Goal: Transaction & Acquisition: Purchase product/service

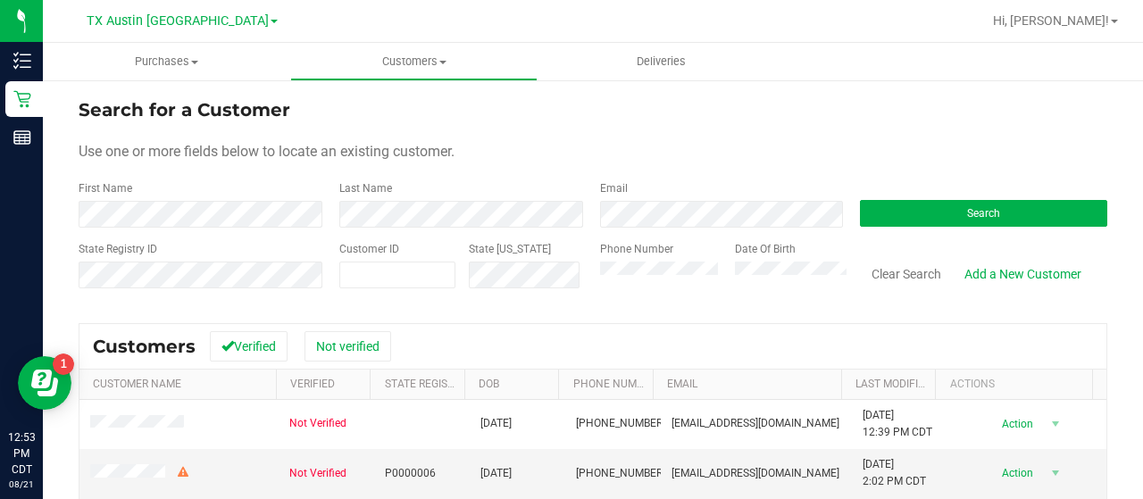
click at [663, 194] on div "Email" at bounding box center [716, 203] width 261 height 47
click at [662, 195] on div "Email" at bounding box center [716, 203] width 261 height 47
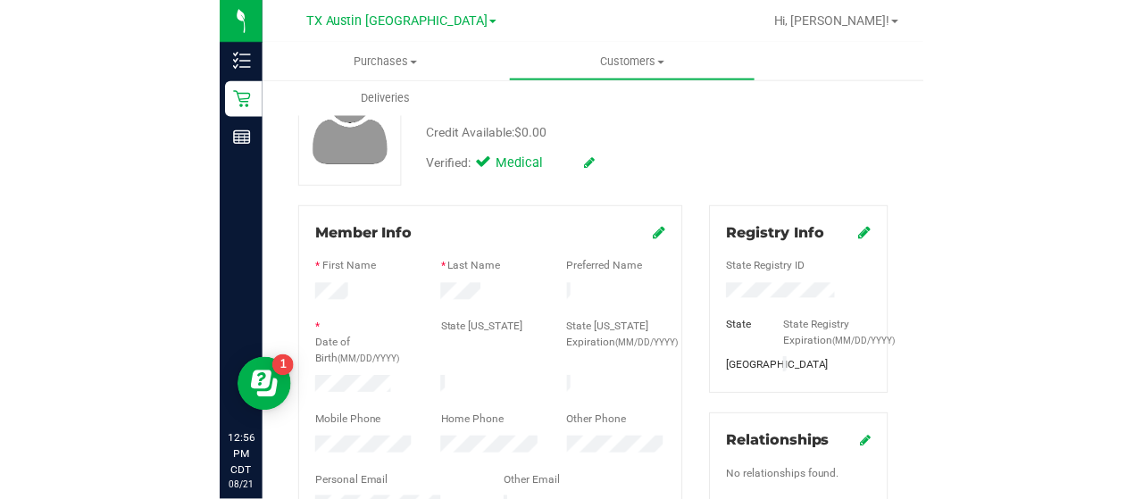
scroll to position [146, 0]
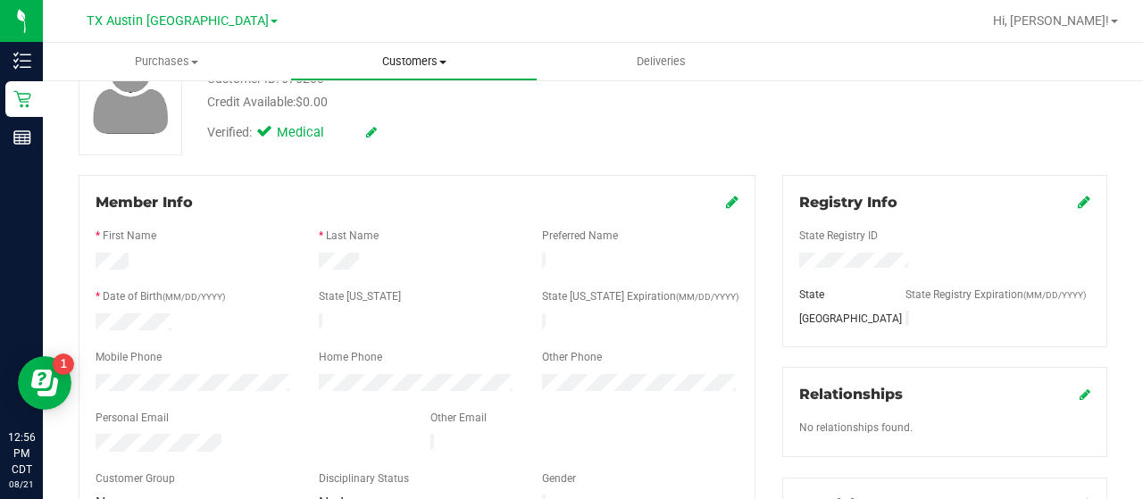
click at [393, 65] on span "Customers" at bounding box center [413, 62] width 245 height 16
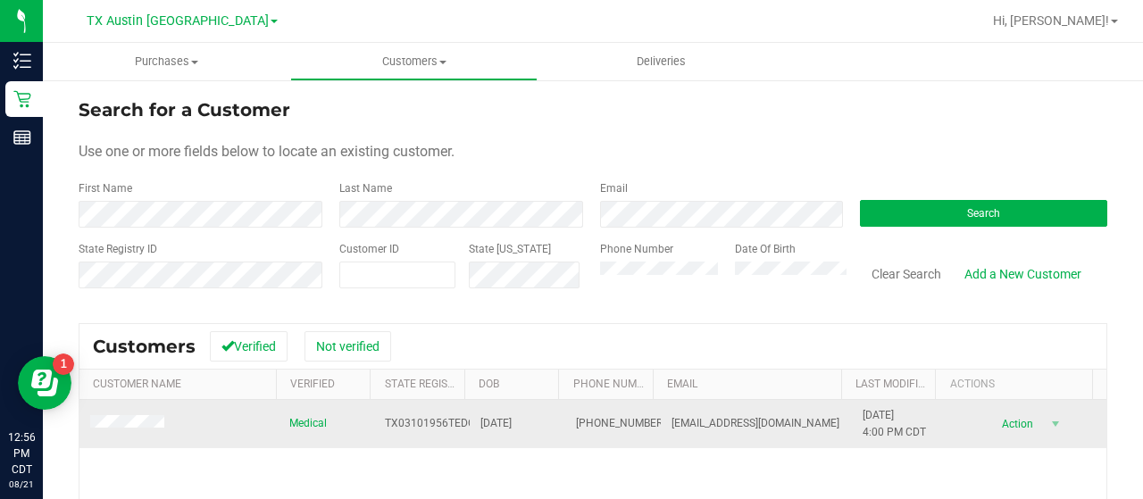
click at [129, 415] on span at bounding box center [129, 424] width 79 height 19
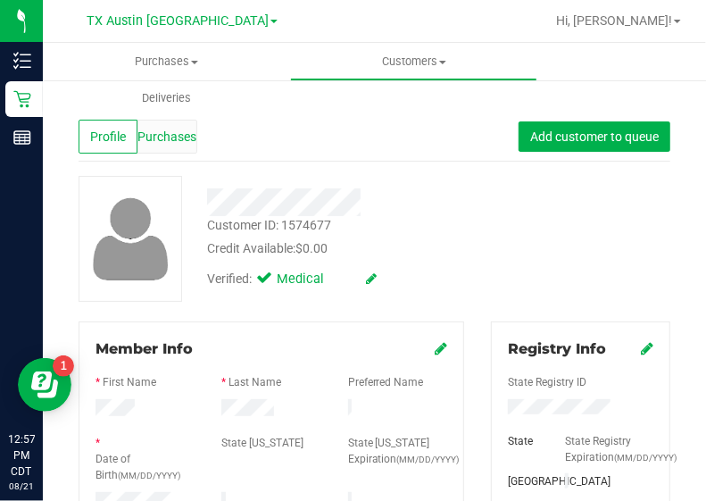
click at [171, 132] on span "Purchases" at bounding box center [166, 137] width 59 height 19
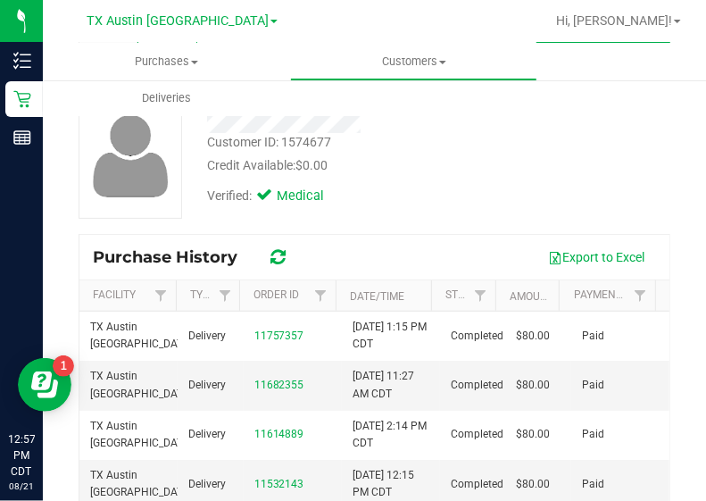
scroll to position [86, 0]
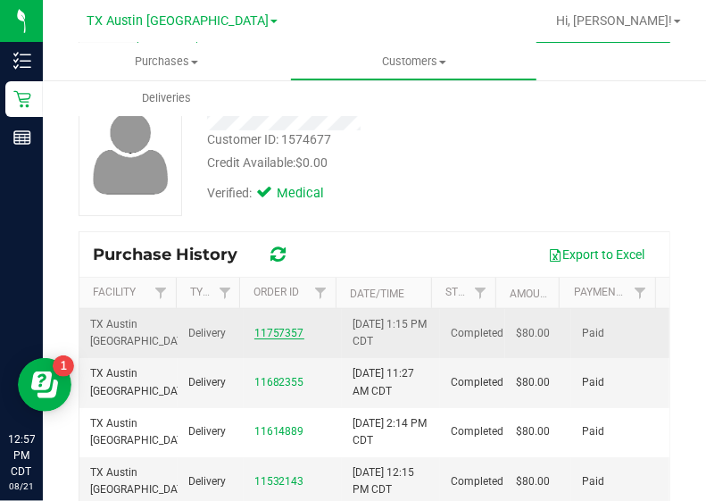
click at [278, 334] on link "11757357" at bounding box center [279, 333] width 50 height 12
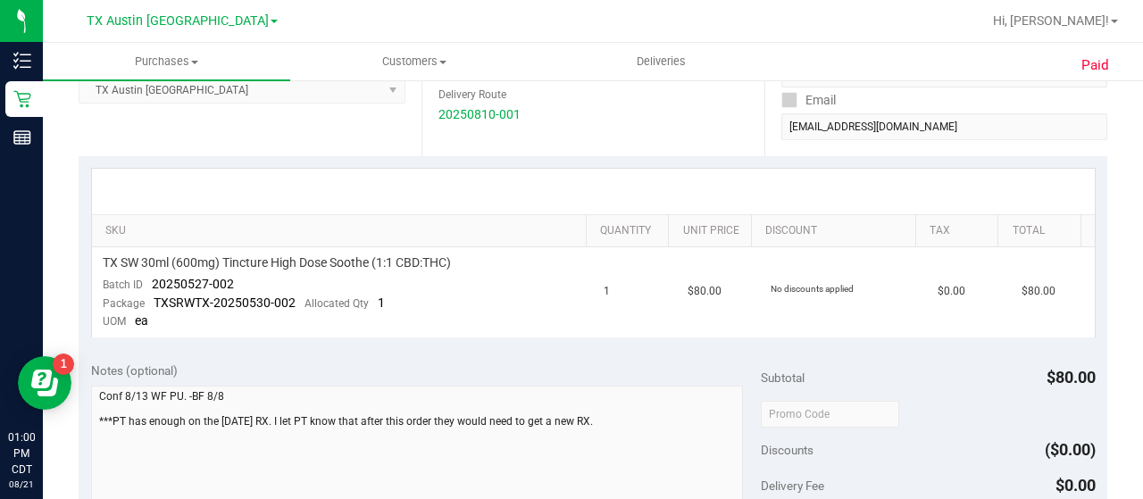
scroll to position [332, 0]
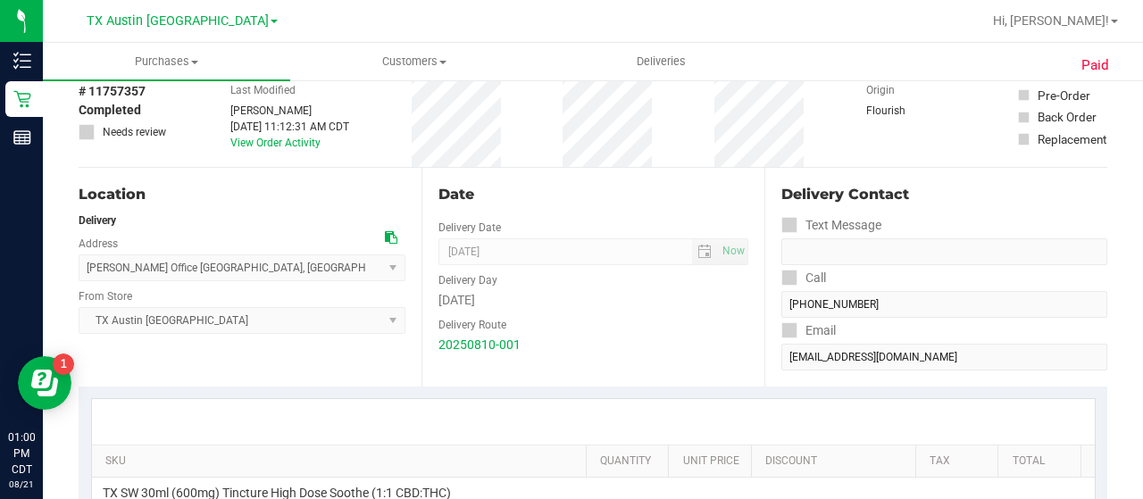
scroll to position [0, 0]
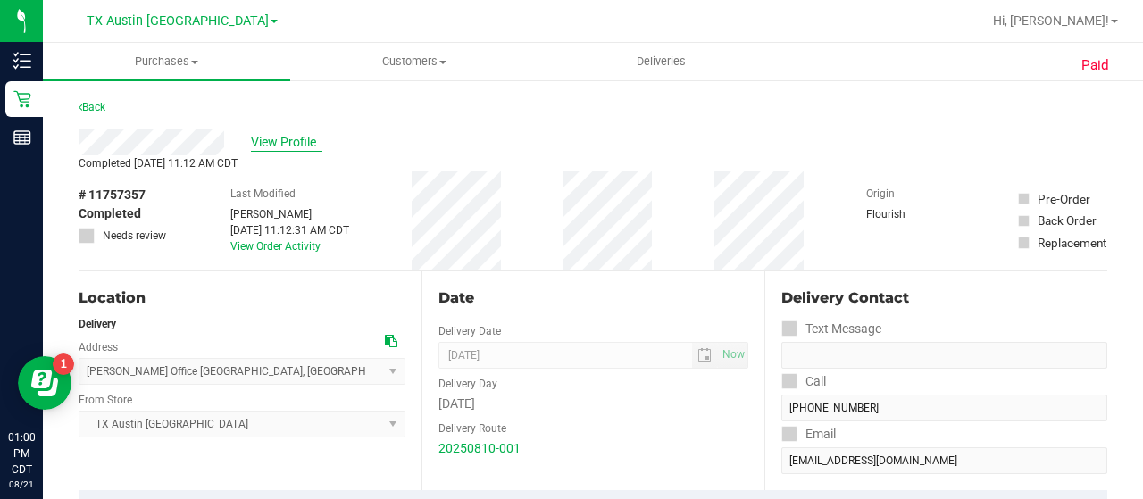
click at [307, 144] on span "View Profile" at bounding box center [286, 142] width 71 height 19
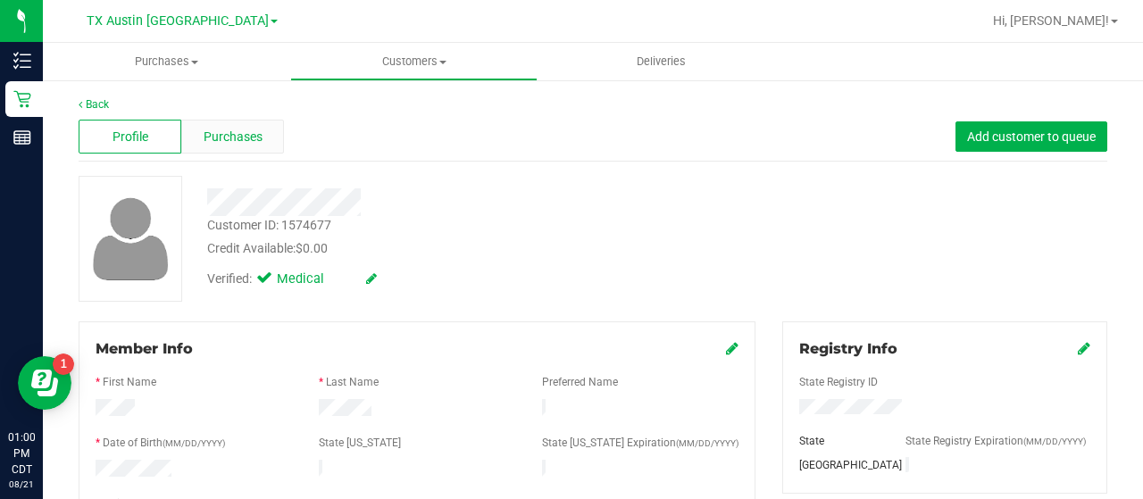
click at [255, 138] on span "Purchases" at bounding box center [233, 137] width 59 height 19
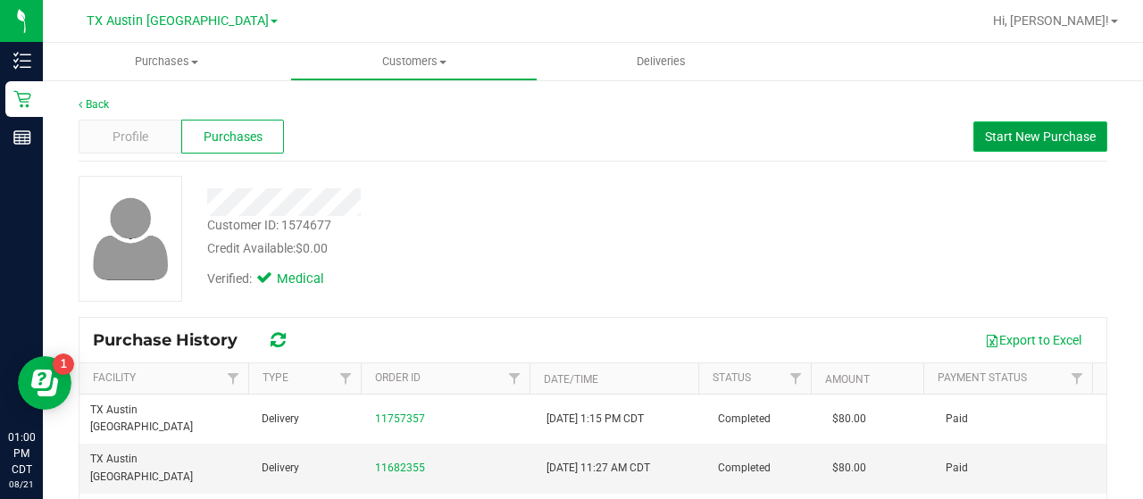
click at [985, 135] on span "Start New Purchase" at bounding box center [1040, 136] width 111 height 14
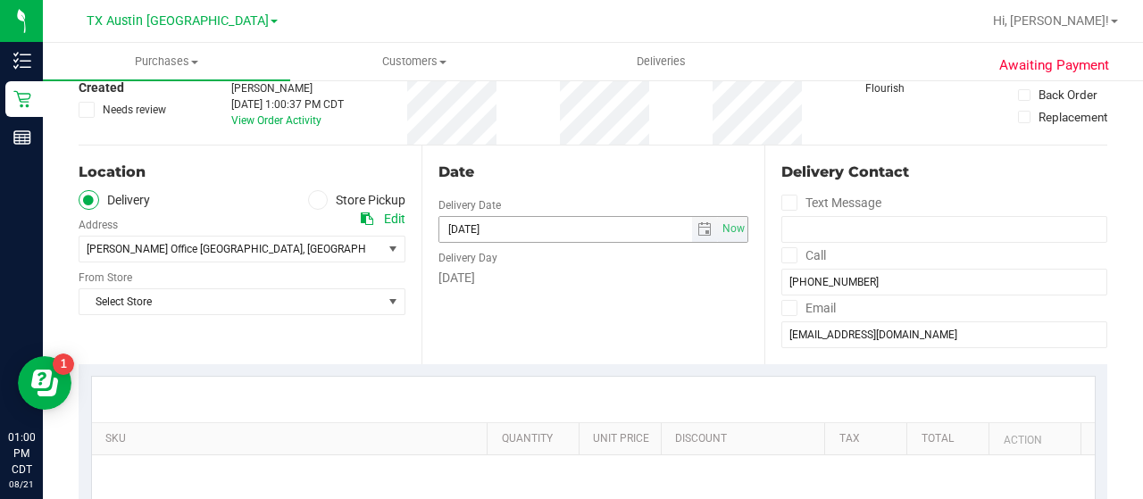
scroll to position [111, 0]
click at [697, 229] on span "select" at bounding box center [704, 228] width 14 height 14
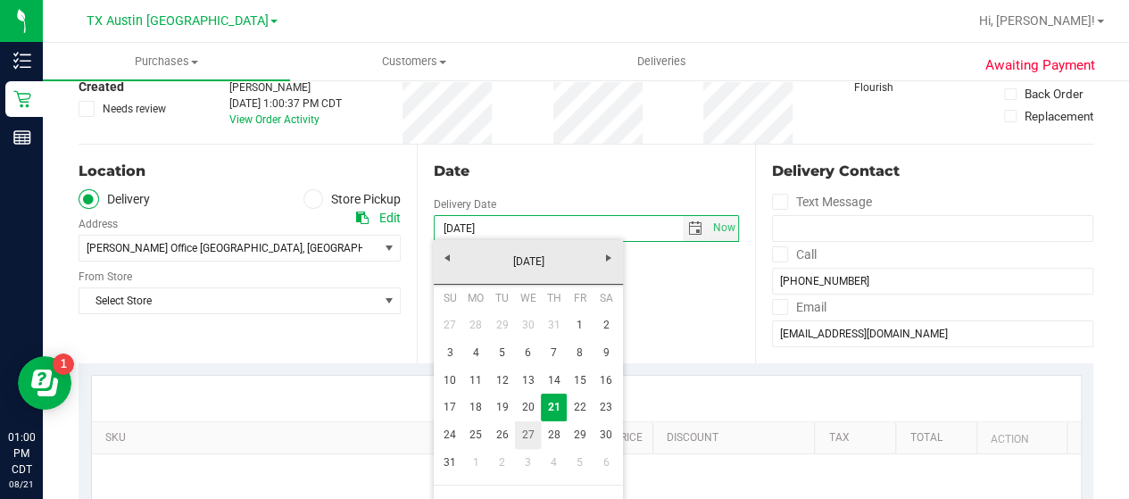
click at [525, 431] on link "27" at bounding box center [528, 435] width 26 height 28
type input "08/27/2025"
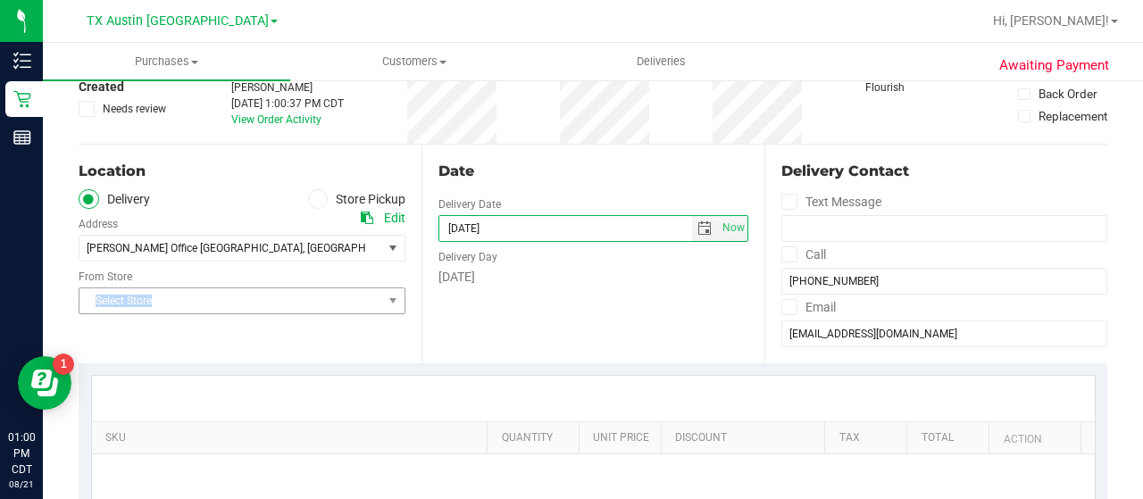
drag, startPoint x: 254, startPoint y: 281, endPoint x: 252, endPoint y: 292, distance: 10.9
click at [252, 292] on div "Select Store Select Store Bonita Springs WC Boynton Beach WC Bradenton WC Brand…" at bounding box center [242, 288] width 327 height 53
click at [312, 318] on div "Location Delivery Store Pickup Address Edit Dr. Bartels Office 1722 9th St , Wi…" at bounding box center [250, 254] width 343 height 219
click at [319, 309] on span "Select Store" at bounding box center [230, 300] width 303 height 25
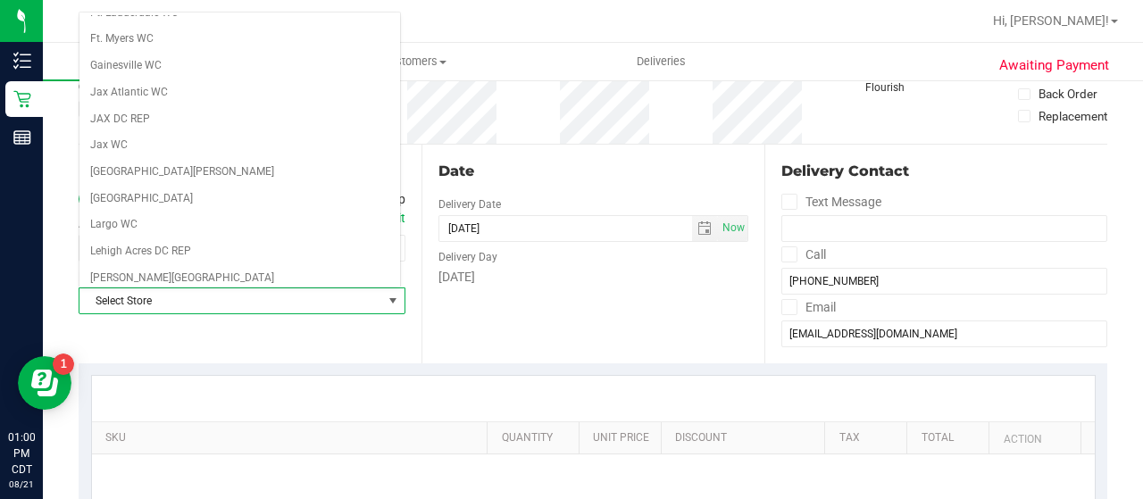
scroll to position [1262, 0]
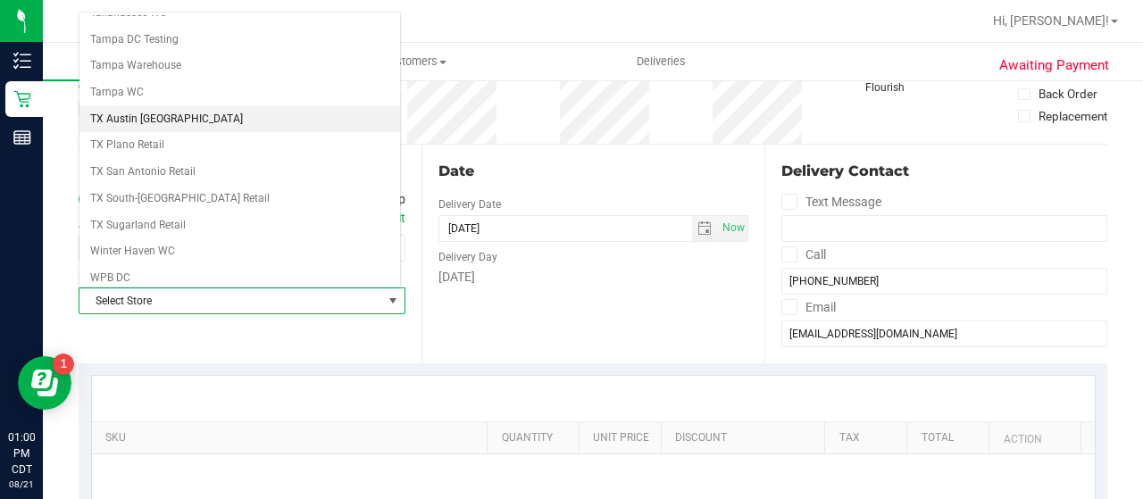
click at [129, 106] on li "TX Austin [GEOGRAPHIC_DATA]" at bounding box center [239, 119] width 320 height 27
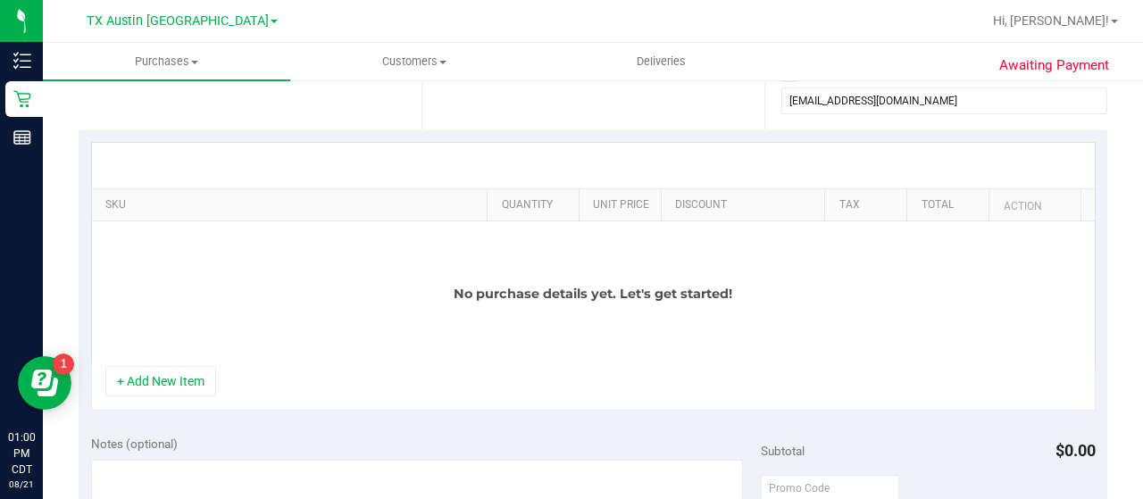
scroll to position [406, 0]
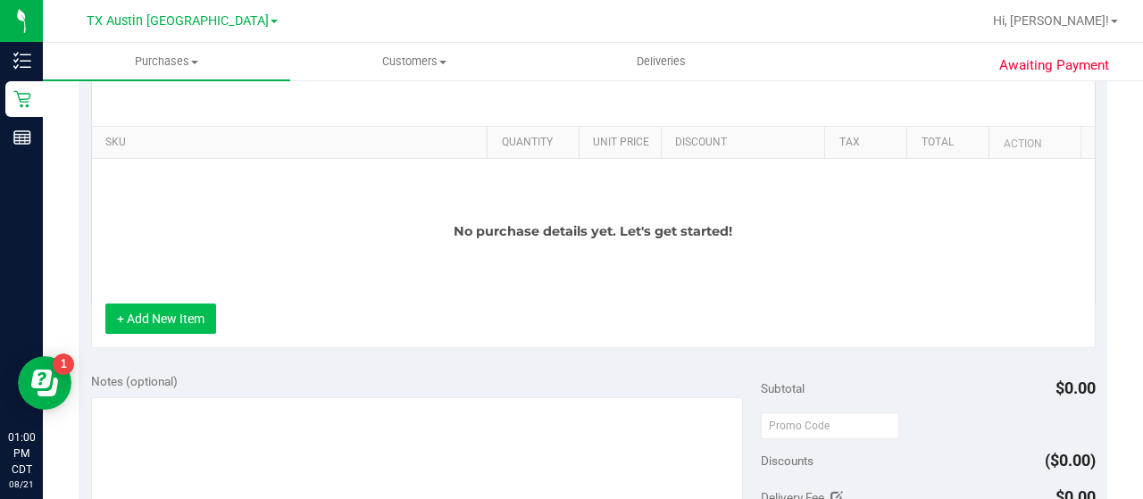
click at [168, 309] on button "+ Add New Item" at bounding box center [160, 319] width 111 height 30
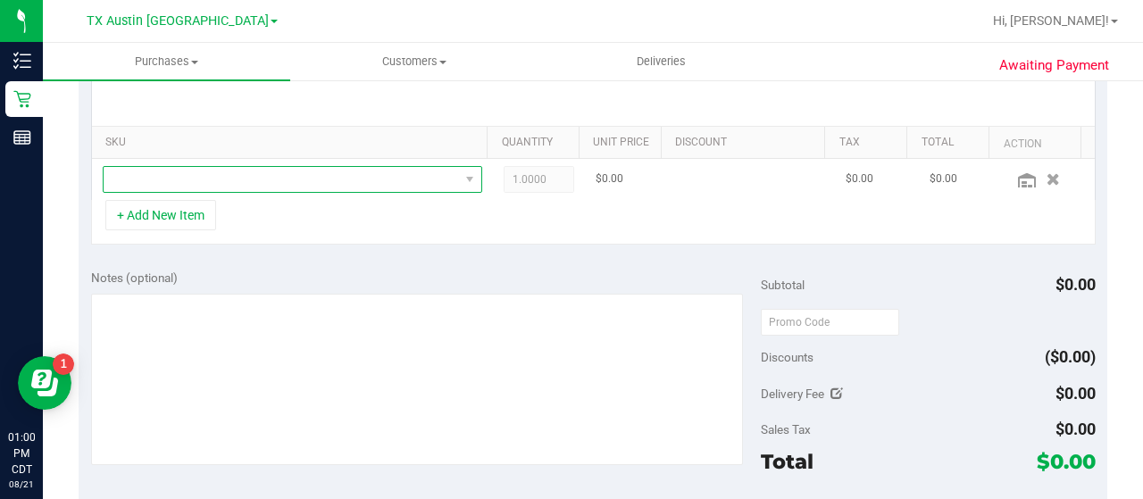
click at [381, 188] on span "NO DATA FOUND" at bounding box center [281, 179] width 355 height 25
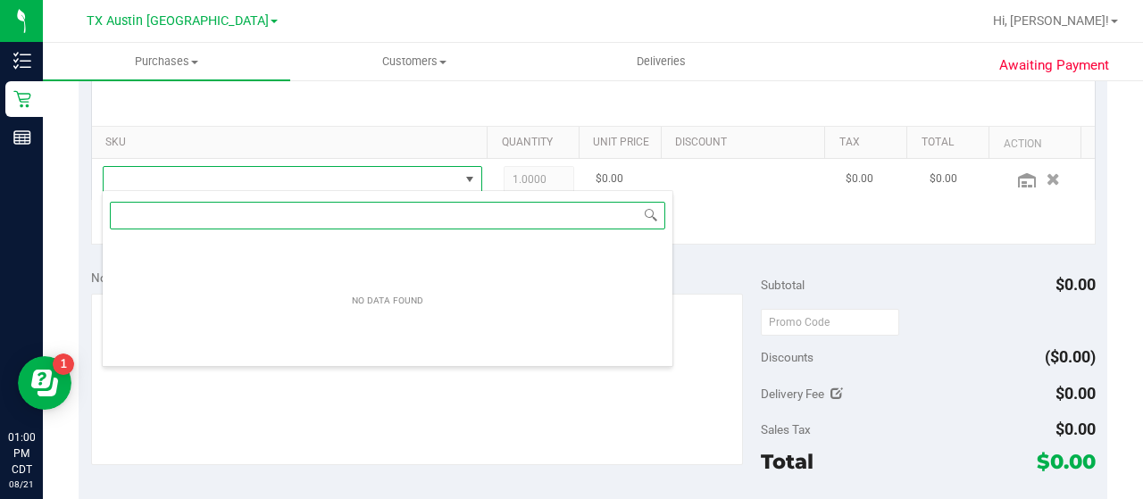
scroll to position [26, 360]
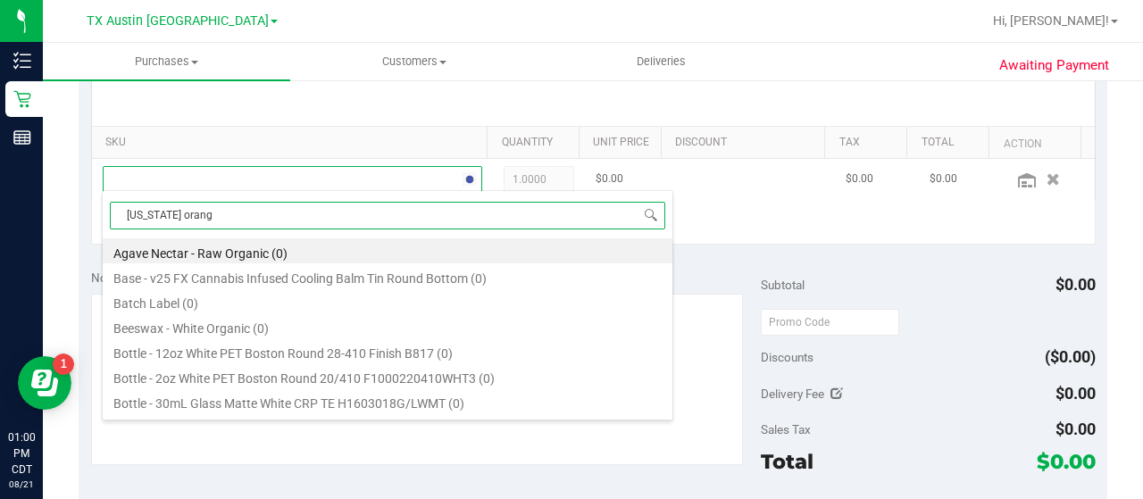
type input "texas orange"
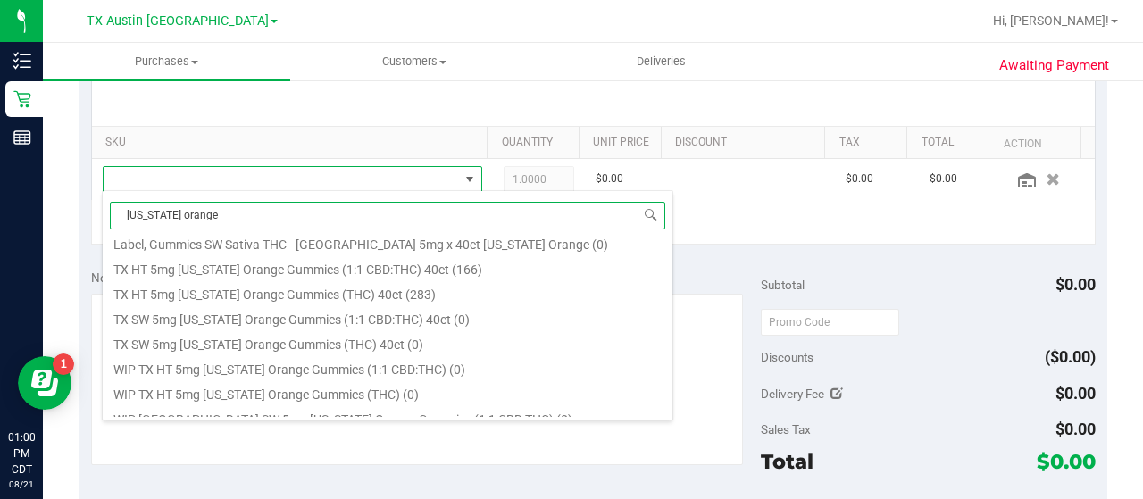
scroll to position [262, 0]
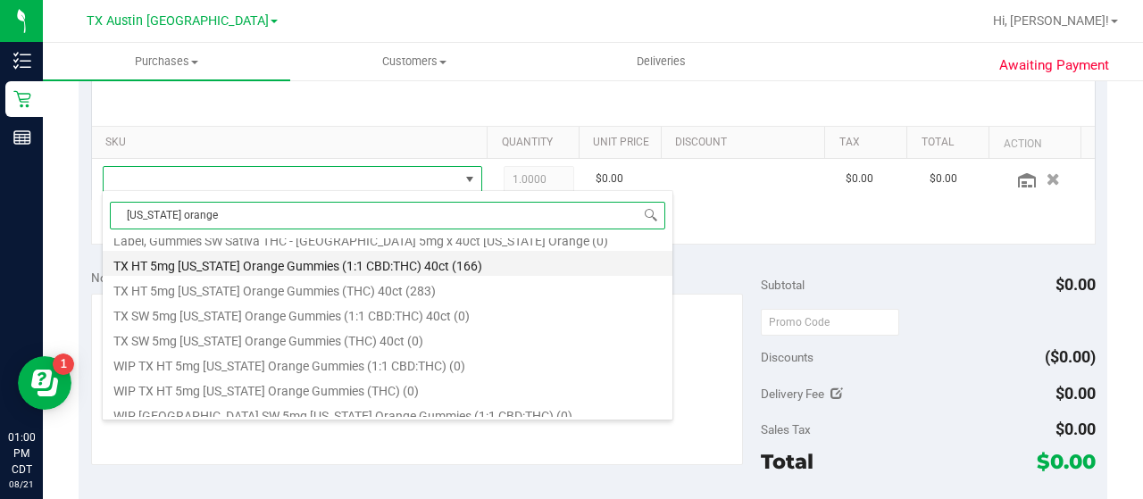
click at [415, 269] on li "TX HT 5mg Texas Orange Gummies (1:1 CBD:THC) 40ct (166)" at bounding box center [388, 263] width 570 height 25
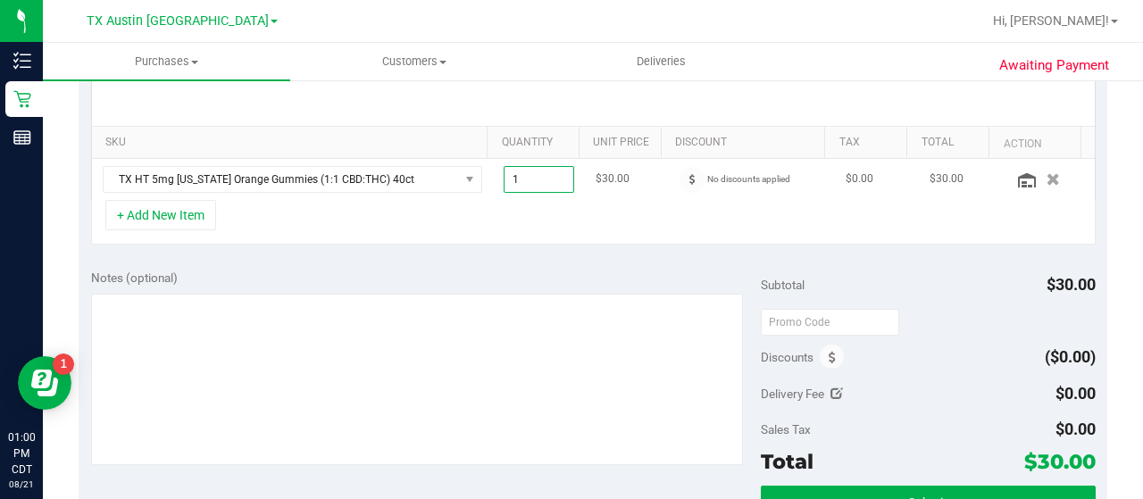
click at [529, 174] on span "1.00 1" at bounding box center [538, 179] width 71 height 27
type input "2"
type input "2.00"
click at [473, 250] on div "SKU Quantity Unit Price Discount Tax Total Action TX HT 5mg Texas Orange Gummie…" at bounding box center [593, 162] width 1028 height 189
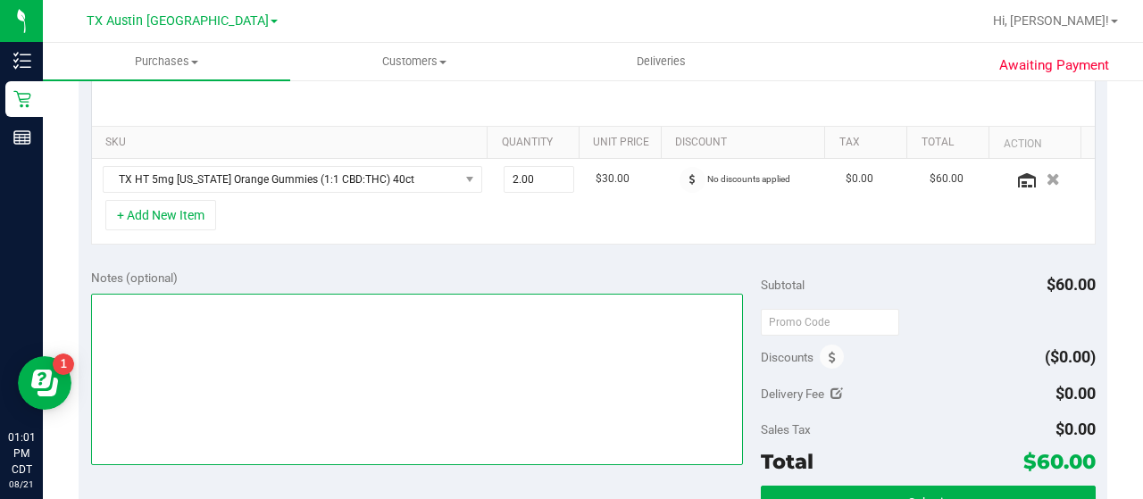
click at [438, 341] on textarea at bounding box center [417, 379] width 652 height 171
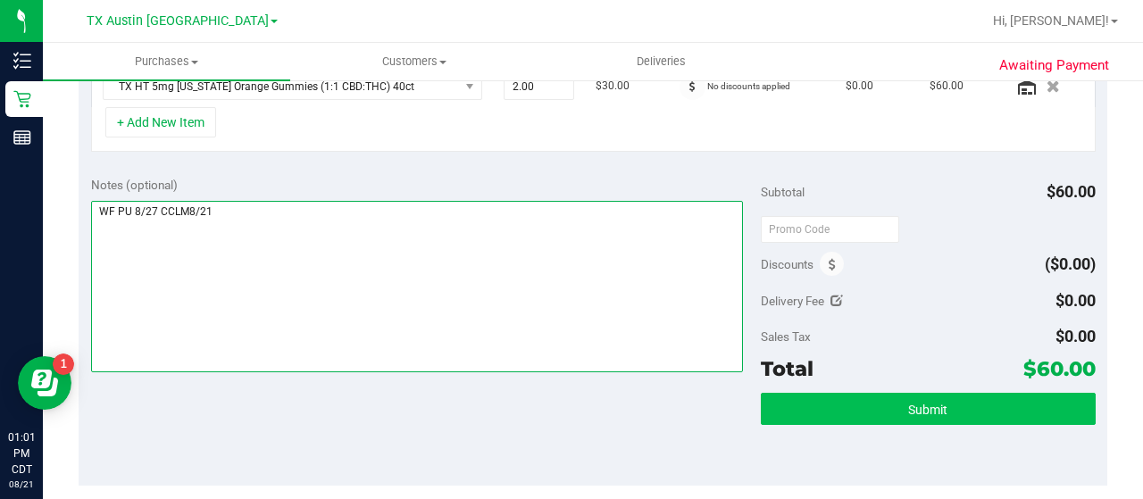
type textarea "WF PU 8/27 CCLM8/21"
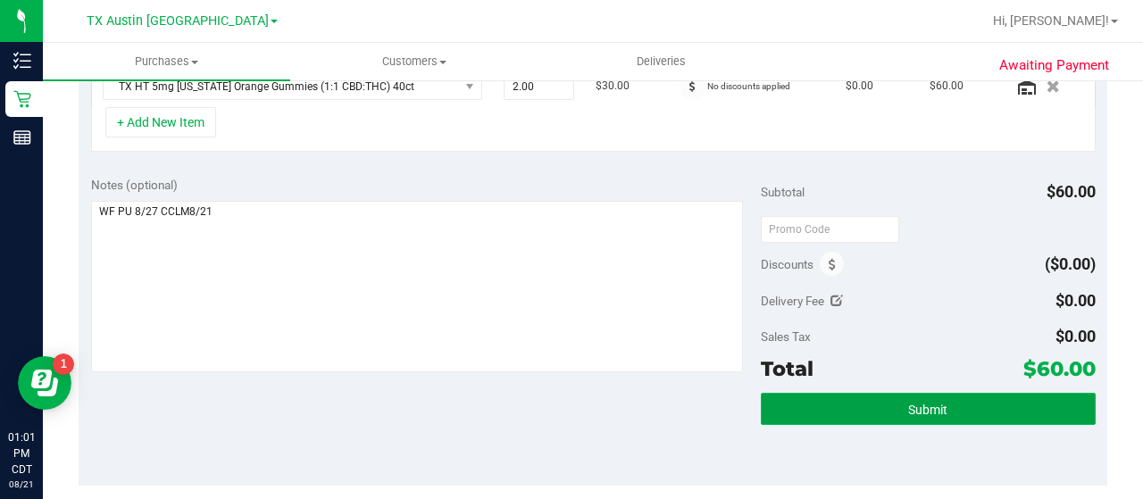
click at [870, 399] on button "Submit" at bounding box center [928, 409] width 335 height 32
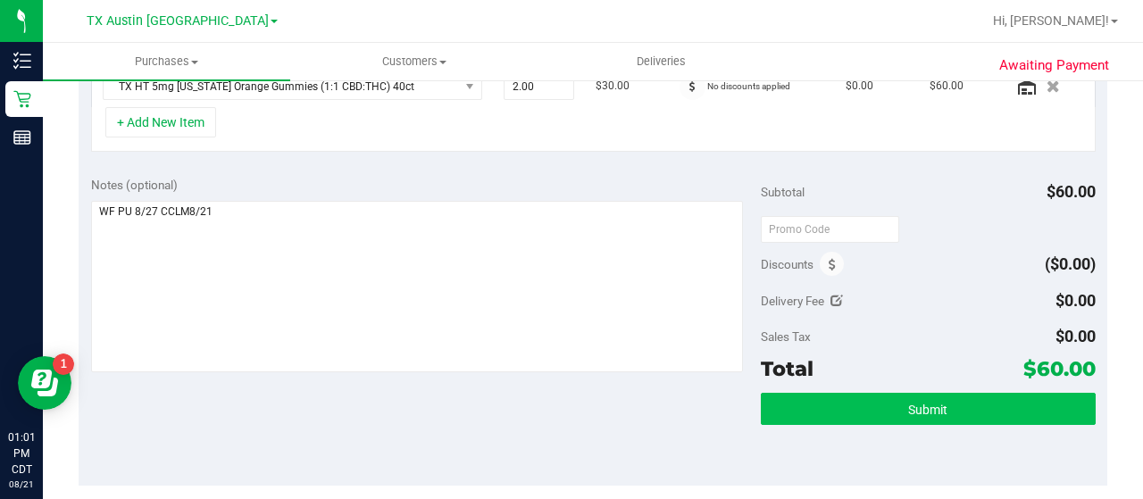
scroll to position [502, 0]
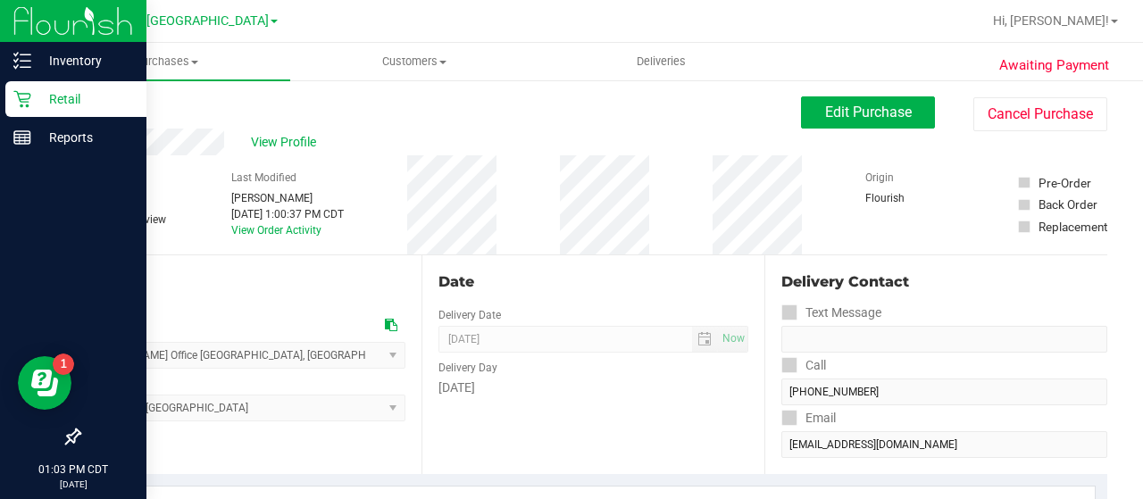
click at [15, 93] on icon at bounding box center [22, 99] width 18 height 18
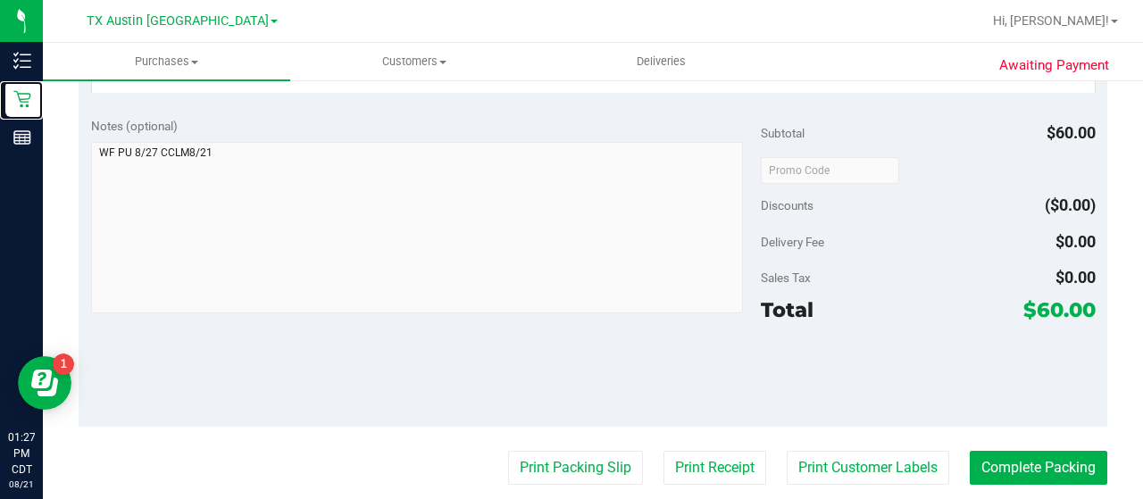
scroll to position [105, 0]
